Goal: Transaction & Acquisition: Obtain resource

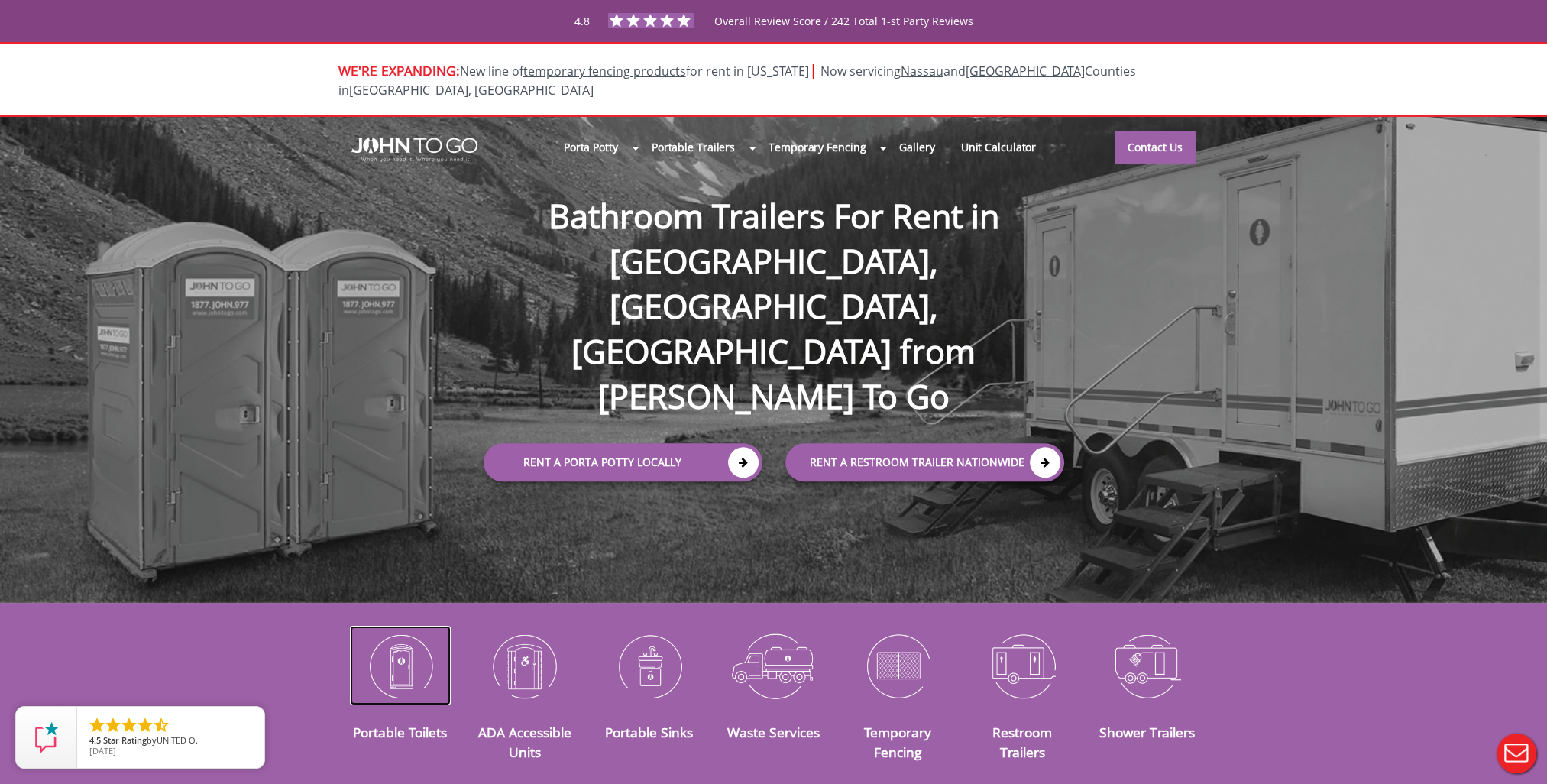
click at [397, 649] on img at bounding box center [401, 665] width 101 height 79
click at [404, 649] on img at bounding box center [401, 665] width 101 height 79
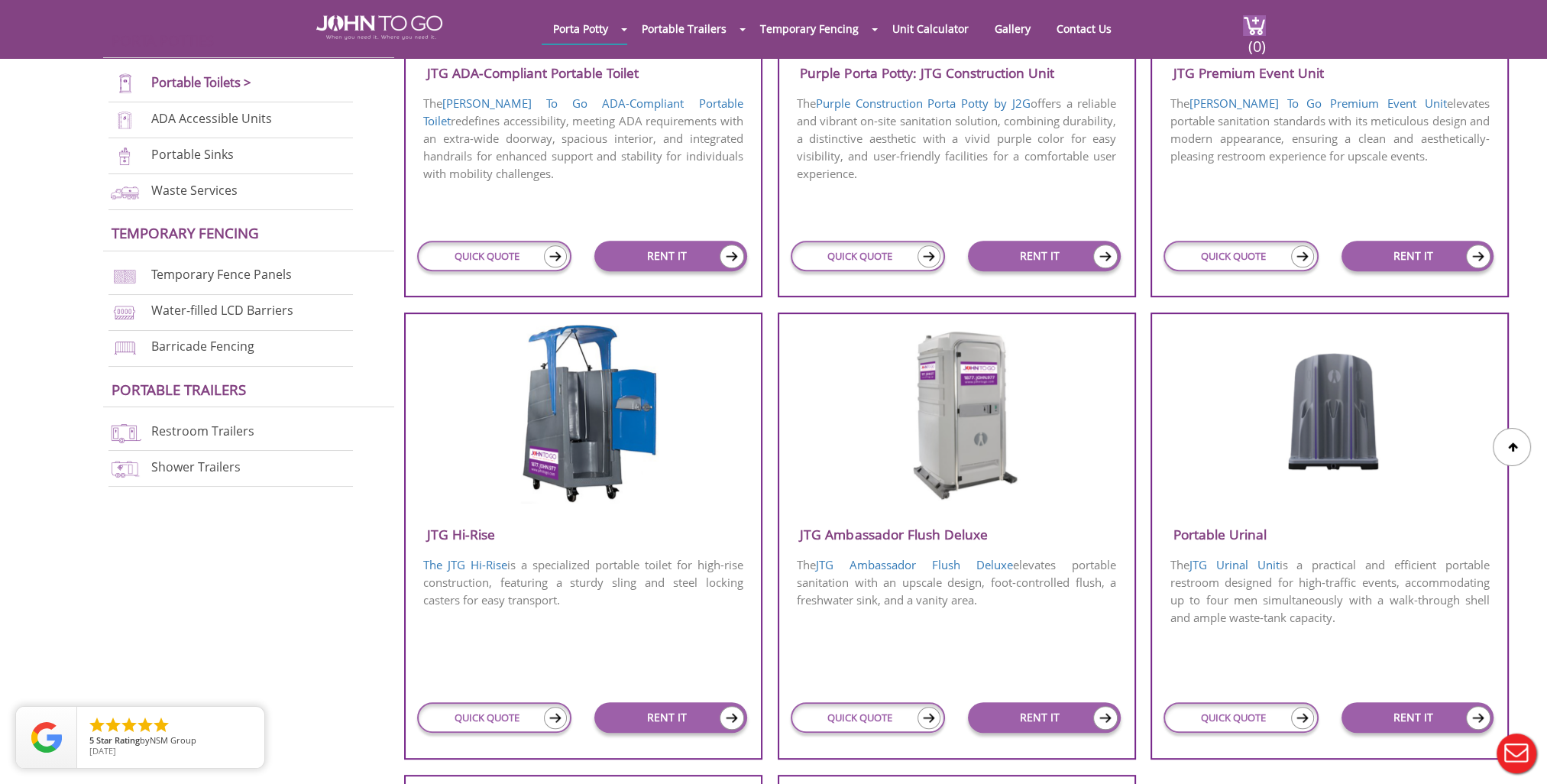
scroll to position [840, 0]
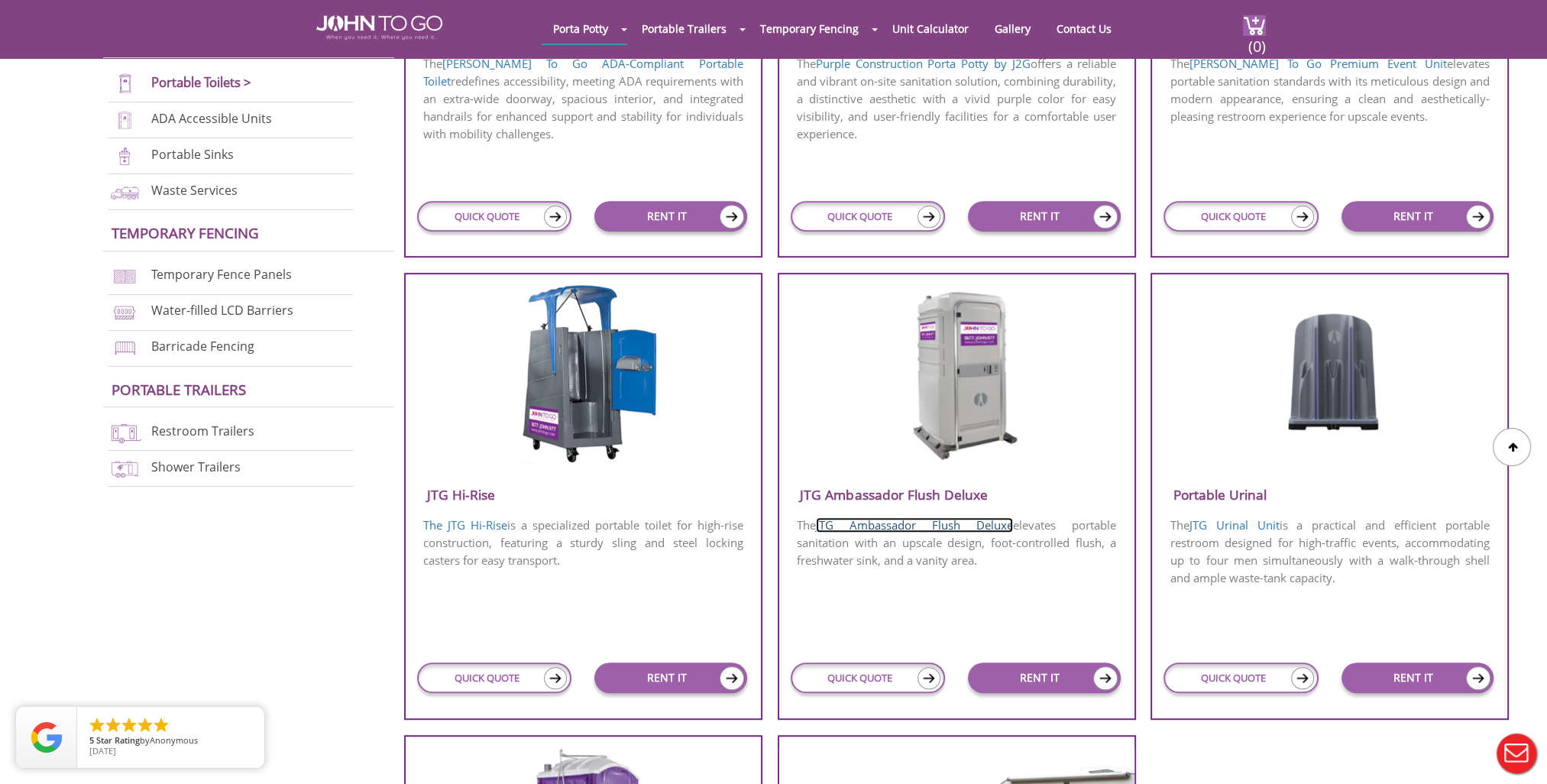
click at [932, 527] on link "JTG Ambassador Flush Deluxe" at bounding box center [915, 524] width 197 height 15
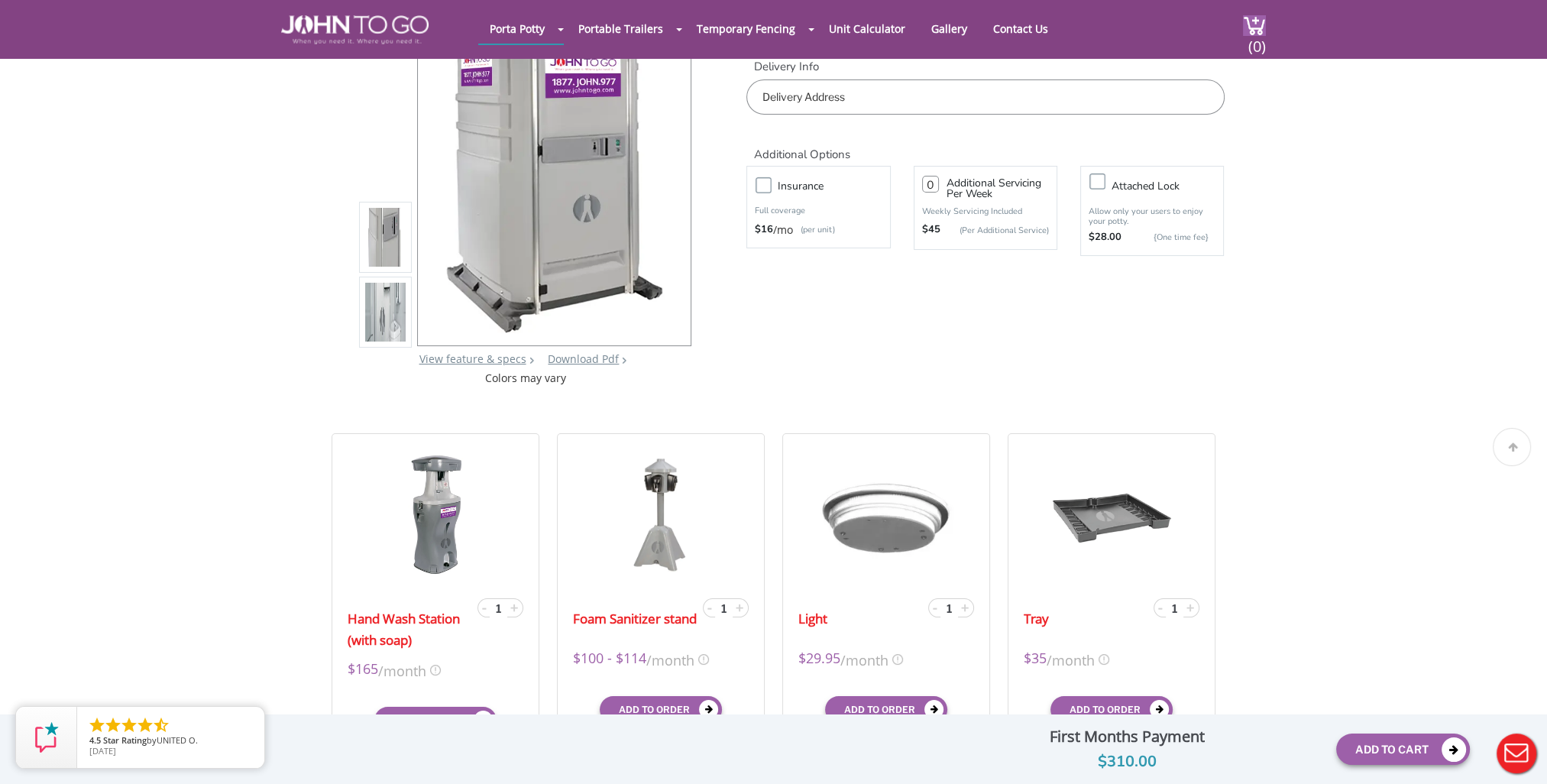
scroll to position [153, 0]
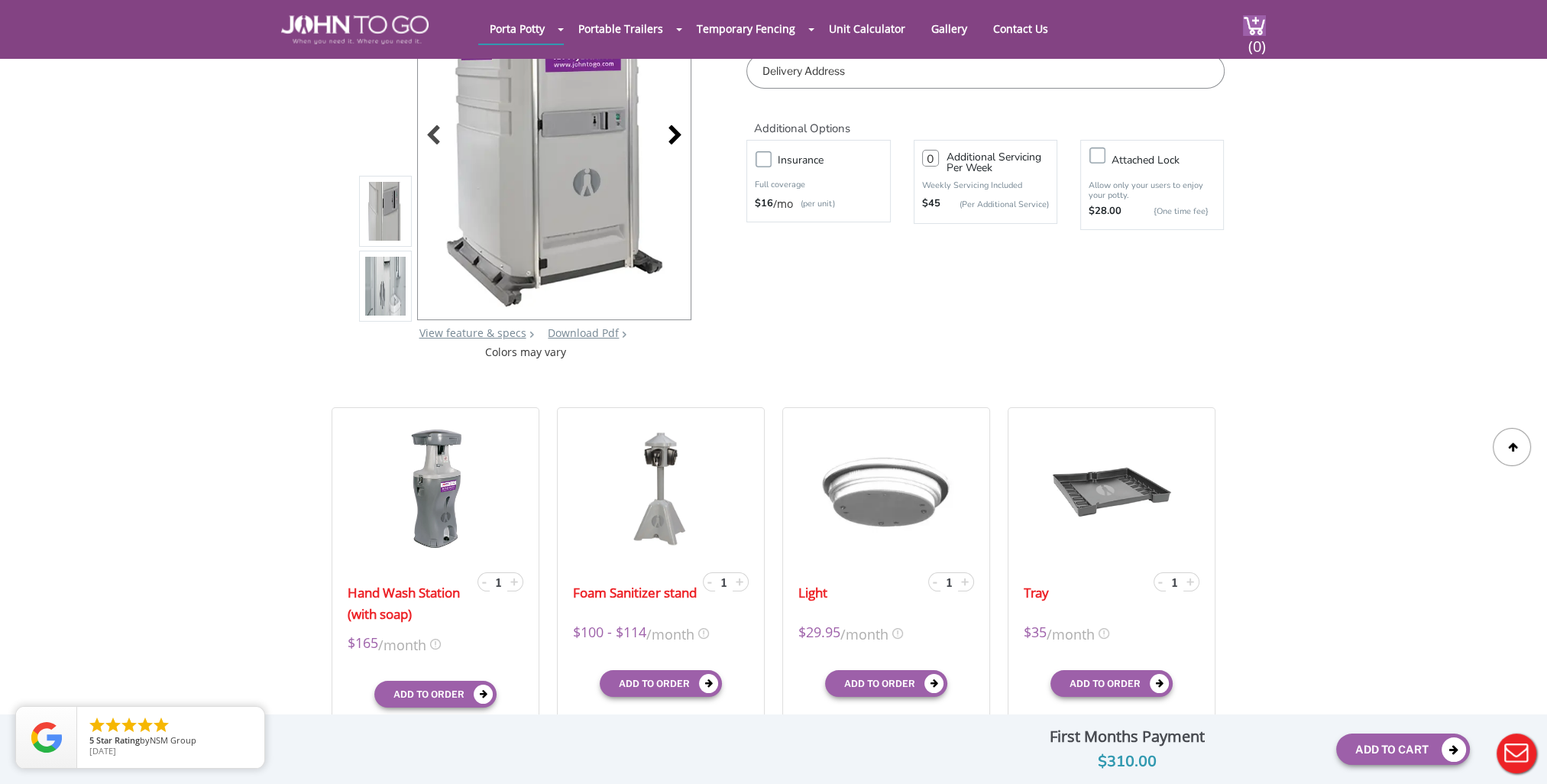
click at [669, 136] on div at bounding box center [670, 137] width 21 height 21
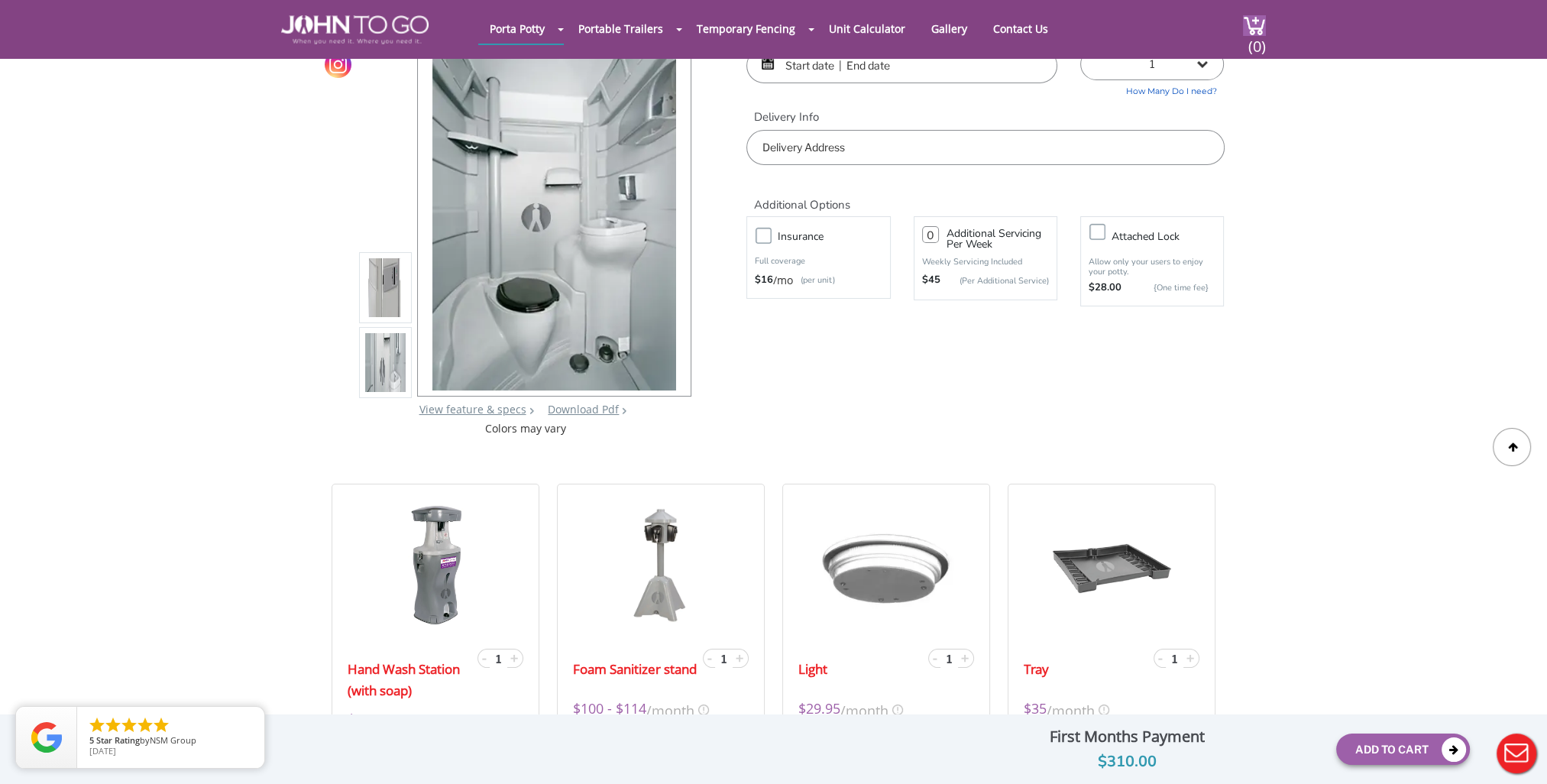
scroll to position [76, 0]
click at [678, 209] on div at bounding box center [554, 213] width 275 height 366
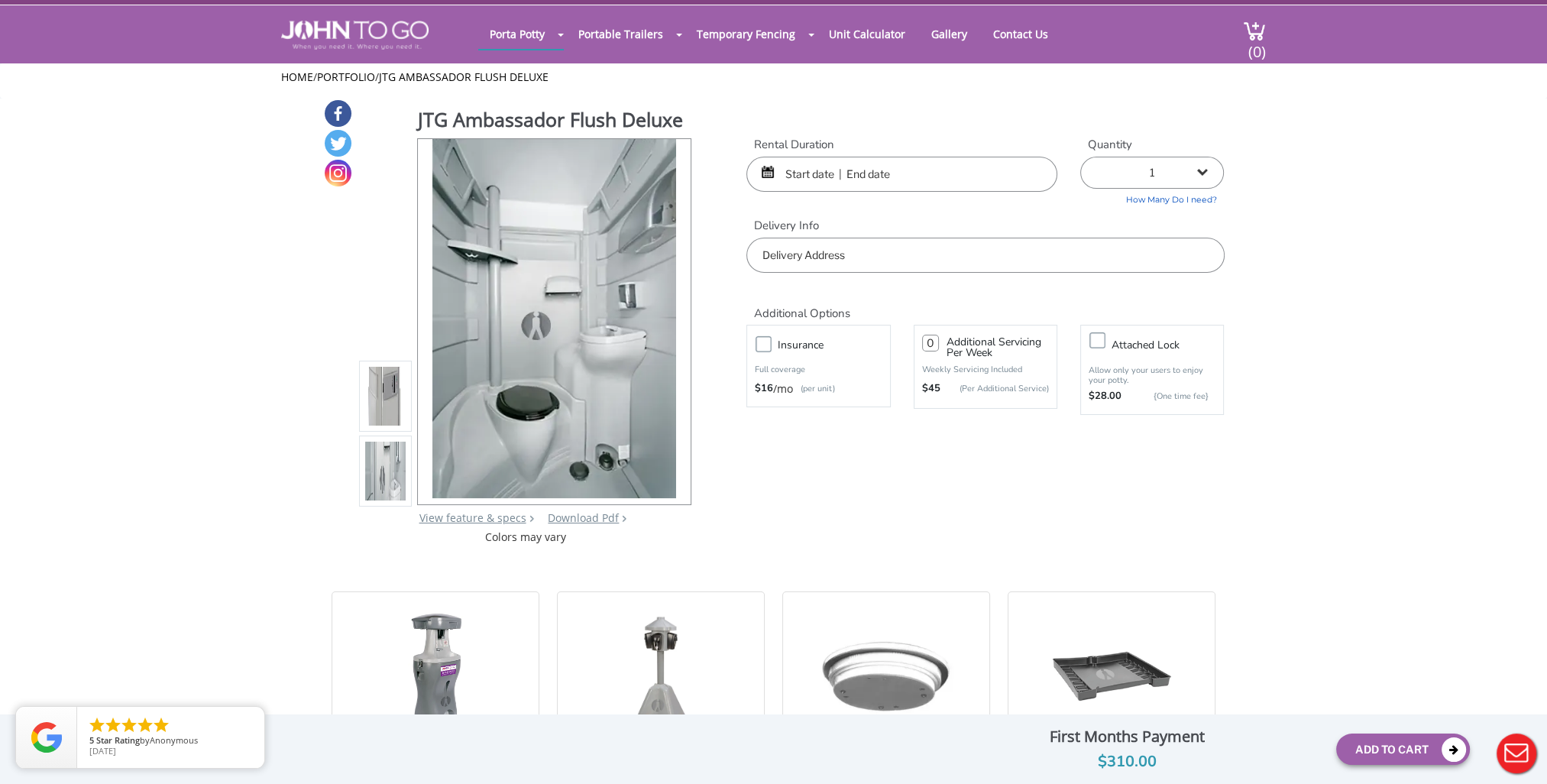
scroll to position [0, 0]
